Goal: Navigation & Orientation: Find specific page/section

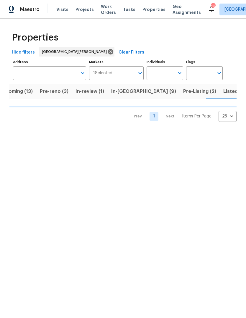
scroll to position [0, 14]
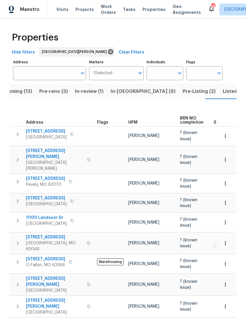
click at [183, 93] on span "Pre-Listing (2)" at bounding box center [199, 91] width 33 height 8
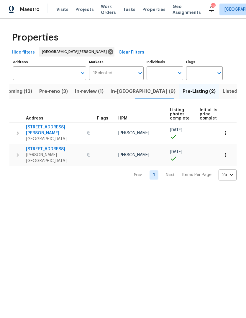
click at [56, 136] on span "[GEOGRAPHIC_DATA]" at bounding box center [55, 139] width 58 height 6
click at [223, 92] on span "Listed (34)" at bounding box center [236, 91] width 26 height 8
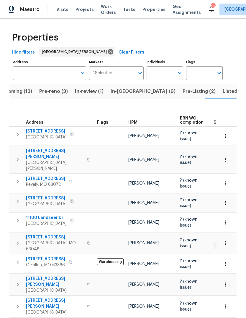
click at [136, 124] on span "HPM" at bounding box center [132, 122] width 9 height 4
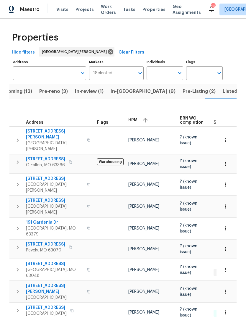
click at [139, 122] on div "HPM" at bounding box center [151, 119] width 47 height 9
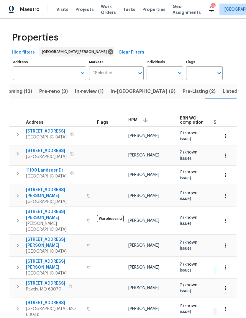
click at [61, 95] on span "Pre-reno (3)" at bounding box center [53, 91] width 29 height 8
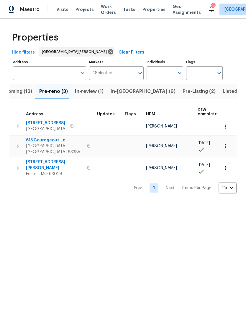
click at [27, 92] on span "Upcoming (13)" at bounding box center [16, 91] width 34 height 8
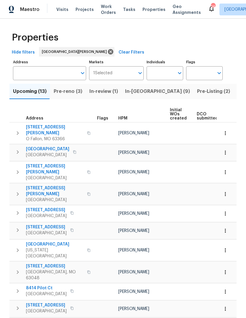
click at [194, 96] on button "Pre-Listing (2)" at bounding box center [214, 91] width 40 height 15
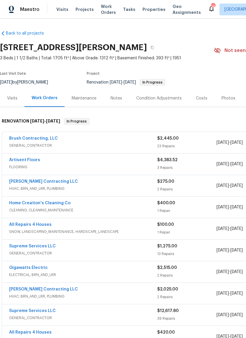
click at [231, 99] on div "Photos" at bounding box center [229, 98] width 14 height 6
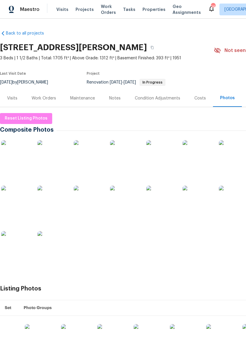
click at [19, 157] on img at bounding box center [16, 155] width 30 height 30
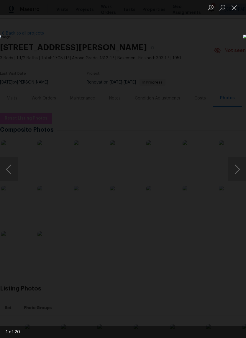
click at [232, 171] on button "Next image" at bounding box center [238, 169] width 18 height 24
click at [233, 170] on button "Next image" at bounding box center [238, 169] width 18 height 24
click at [237, 169] on button "Next image" at bounding box center [238, 169] width 18 height 24
click at [236, 169] on button "Next image" at bounding box center [238, 169] width 18 height 24
click at [238, 168] on button "Next image" at bounding box center [238, 169] width 18 height 24
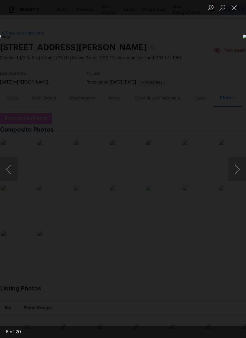
click at [237, 168] on button "Next image" at bounding box center [238, 169] width 18 height 24
click at [237, 171] on button "Next image" at bounding box center [238, 169] width 18 height 24
click at [235, 170] on button "Next image" at bounding box center [238, 169] width 18 height 24
click at [239, 167] on button "Next image" at bounding box center [238, 169] width 18 height 24
click at [236, 170] on button "Next image" at bounding box center [238, 169] width 18 height 24
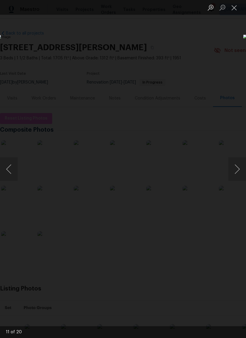
click at [9, 166] on button "Previous image" at bounding box center [9, 169] width 18 height 24
click at [239, 168] on button "Next image" at bounding box center [238, 169] width 18 height 24
click at [237, 169] on button "Next image" at bounding box center [238, 169] width 18 height 24
click at [237, 171] on button "Next image" at bounding box center [238, 169] width 18 height 24
click at [236, 170] on button "Next image" at bounding box center [238, 169] width 18 height 24
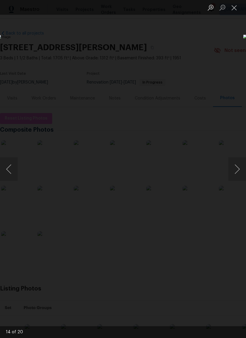
click at [238, 167] on button "Next image" at bounding box center [238, 169] width 18 height 24
click at [237, 168] on button "Next image" at bounding box center [238, 169] width 18 height 24
click at [238, 169] on button "Next image" at bounding box center [238, 169] width 18 height 24
click at [237, 169] on button "Next image" at bounding box center [238, 169] width 18 height 24
click at [237, 168] on button "Next image" at bounding box center [238, 169] width 18 height 24
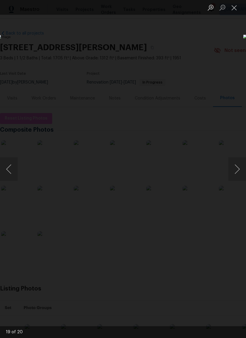
click at [236, 171] on button "Next image" at bounding box center [238, 169] width 18 height 24
click at [234, 164] on button "Next image" at bounding box center [238, 169] width 18 height 24
click at [239, 162] on button "Next image" at bounding box center [238, 169] width 18 height 24
click at [237, 170] on button "Next image" at bounding box center [238, 169] width 18 height 24
click at [239, 167] on button "Next image" at bounding box center [238, 169] width 18 height 24
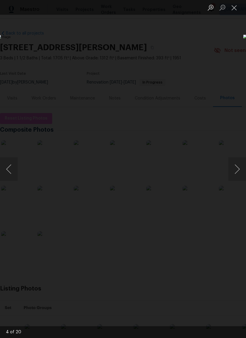
click at [236, 168] on button "Next image" at bounding box center [238, 169] width 18 height 24
click at [237, 167] on button "Next image" at bounding box center [238, 169] width 18 height 24
click at [236, 169] on button "Next image" at bounding box center [238, 169] width 18 height 24
click at [14, 166] on button "Previous image" at bounding box center [9, 169] width 18 height 24
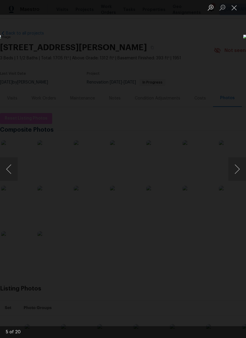
click at [14, 170] on button "Previous image" at bounding box center [9, 169] width 18 height 24
click at [13, 170] on button "Previous image" at bounding box center [9, 169] width 18 height 24
click at [8, 169] on button "Previous image" at bounding box center [9, 169] width 18 height 24
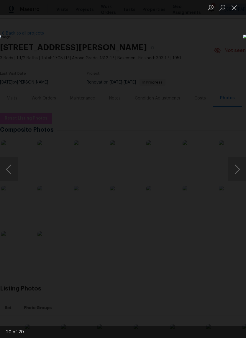
click at [237, 171] on button "Next image" at bounding box center [238, 169] width 18 height 24
click at [238, 170] on button "Next image" at bounding box center [238, 169] width 18 height 24
click at [236, 171] on button "Next image" at bounding box center [238, 169] width 18 height 24
click at [238, 170] on button "Next image" at bounding box center [238, 169] width 18 height 24
click at [13, 169] on button "Previous image" at bounding box center [9, 169] width 18 height 24
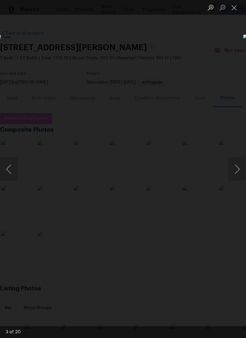
click at [237, 171] on button "Next image" at bounding box center [238, 169] width 18 height 24
click at [237, 170] on button "Next image" at bounding box center [238, 169] width 18 height 24
click at [238, 169] on button "Next image" at bounding box center [238, 169] width 18 height 24
click at [12, 169] on button "Previous image" at bounding box center [9, 169] width 18 height 24
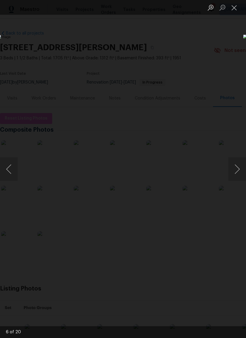
click at [237, 169] on button "Next image" at bounding box center [238, 169] width 18 height 24
click at [235, 170] on button "Next image" at bounding box center [238, 169] width 18 height 24
click at [235, 171] on button "Next image" at bounding box center [238, 169] width 18 height 24
click at [237, 170] on button "Next image" at bounding box center [238, 169] width 18 height 24
click at [238, 168] on button "Next image" at bounding box center [238, 169] width 18 height 24
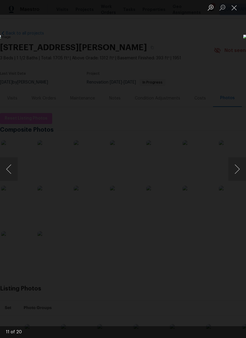
click at [236, 169] on button "Next image" at bounding box center [238, 169] width 18 height 24
click at [237, 169] on button "Next image" at bounding box center [238, 169] width 18 height 24
click at [235, 169] on button "Next image" at bounding box center [238, 169] width 18 height 24
click at [236, 168] on button "Next image" at bounding box center [238, 169] width 18 height 24
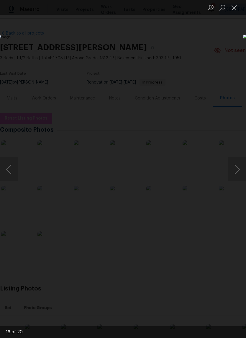
click at [237, 167] on button "Next image" at bounding box center [238, 169] width 18 height 24
click at [236, 10] on button "Close lightbox" at bounding box center [235, 7] width 12 height 10
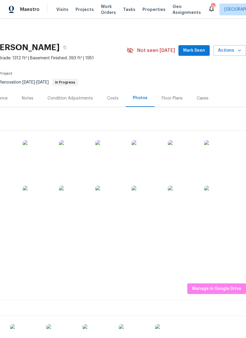
scroll to position [0, 87]
click at [199, 52] on span "Mark Seen" at bounding box center [194, 50] width 22 height 7
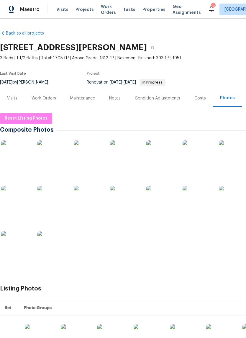
scroll to position [0, 0]
click at [118, 101] on div "Notes" at bounding box center [115, 97] width 26 height 17
